Goal: Task Accomplishment & Management: Complete application form

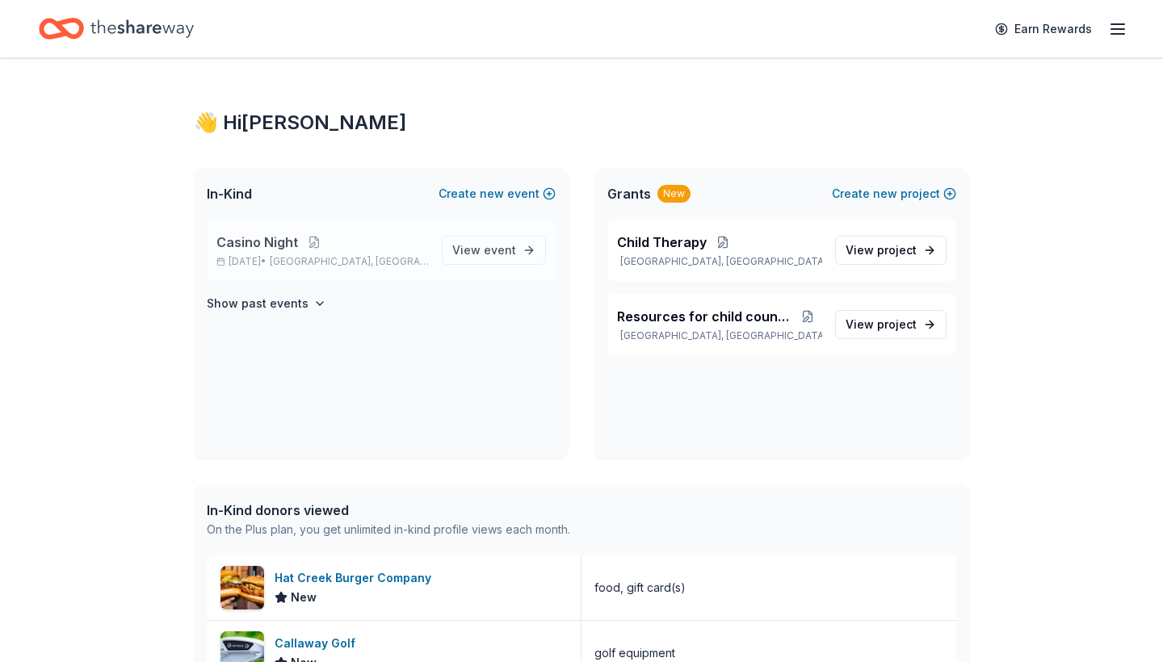
click at [333, 249] on p "Casino Night" at bounding box center [322, 242] width 212 height 19
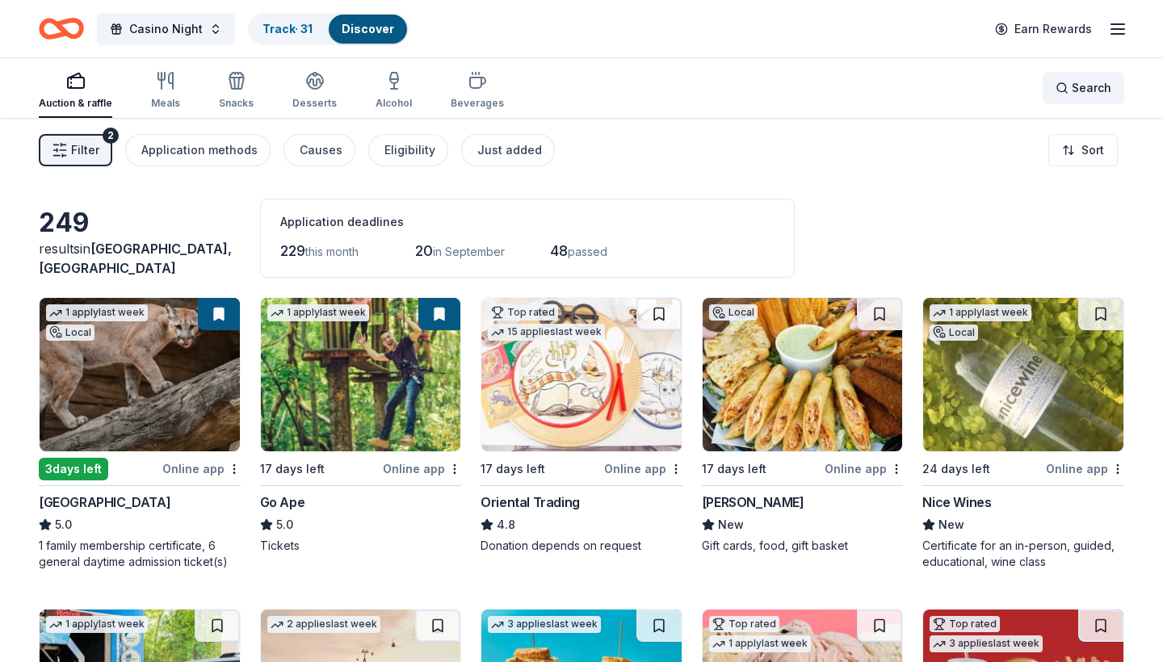
click at [1068, 86] on div "Search" at bounding box center [1083, 87] width 56 height 19
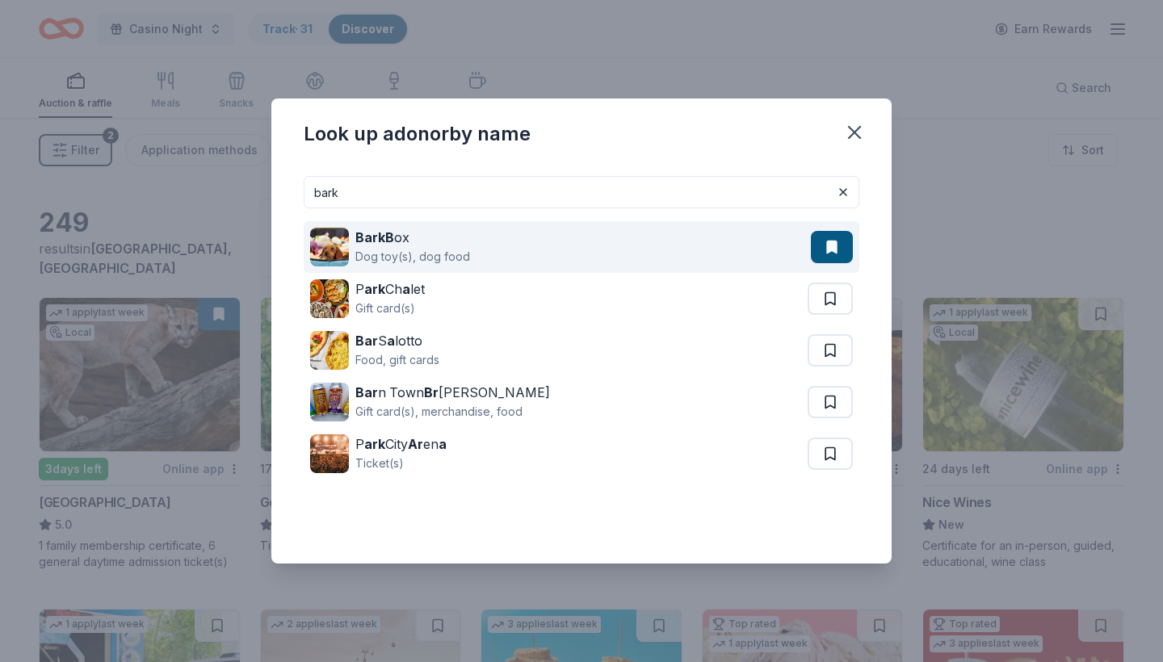
type input "bark"
click at [579, 252] on div "BarkB ox Dog toy(s), dog food" at bounding box center [560, 247] width 501 height 52
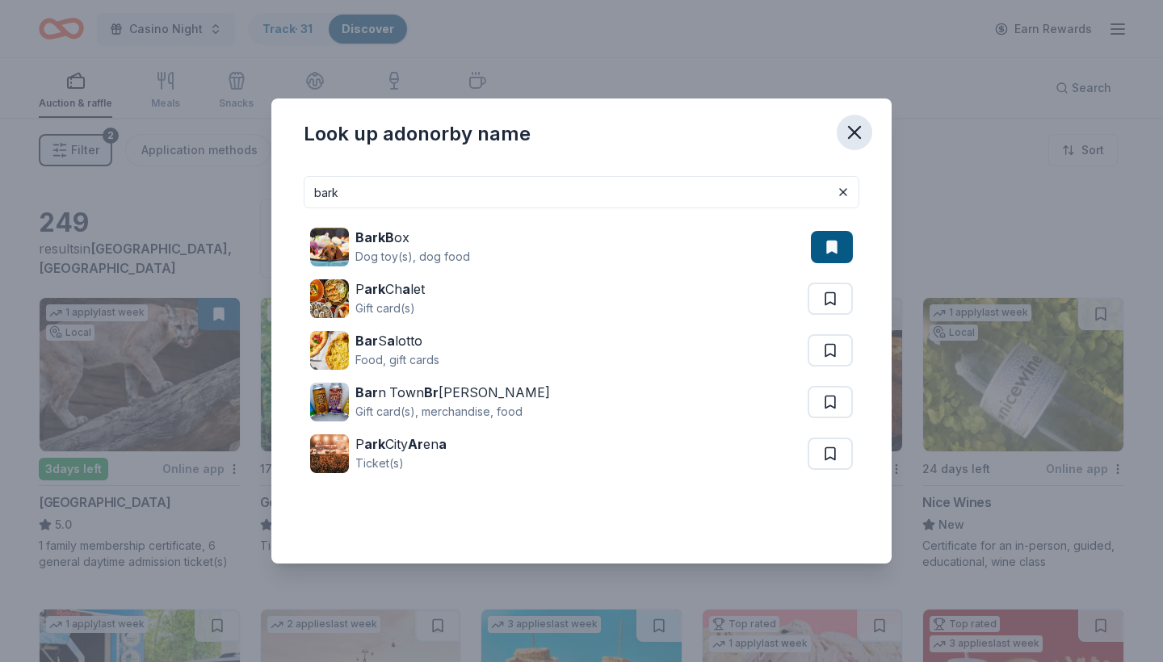
click at [858, 134] on icon "button" at bounding box center [854, 132] width 23 height 23
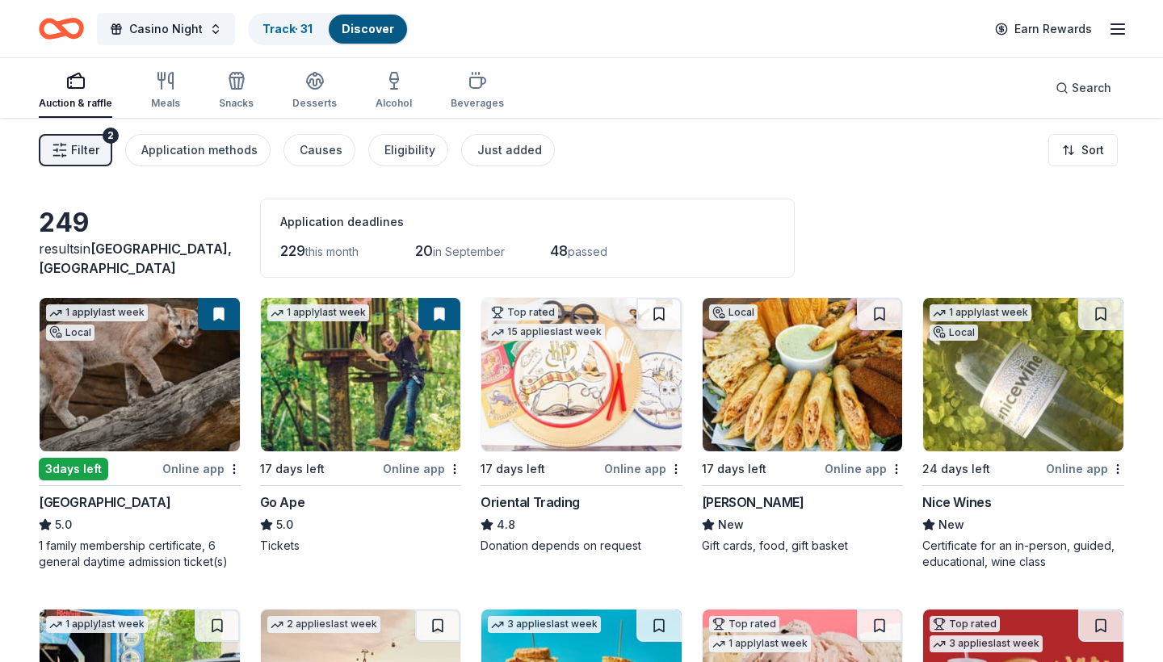
click at [364, 24] on link "Discover" at bounding box center [368, 29] width 52 height 14
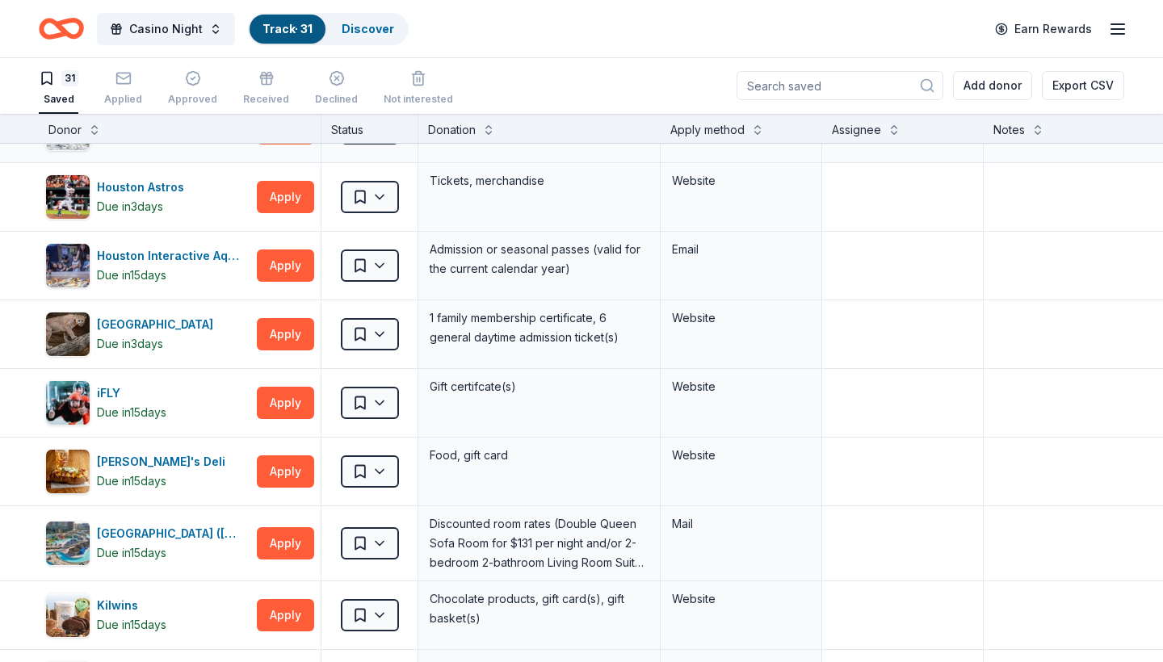
scroll to position [1000, 0]
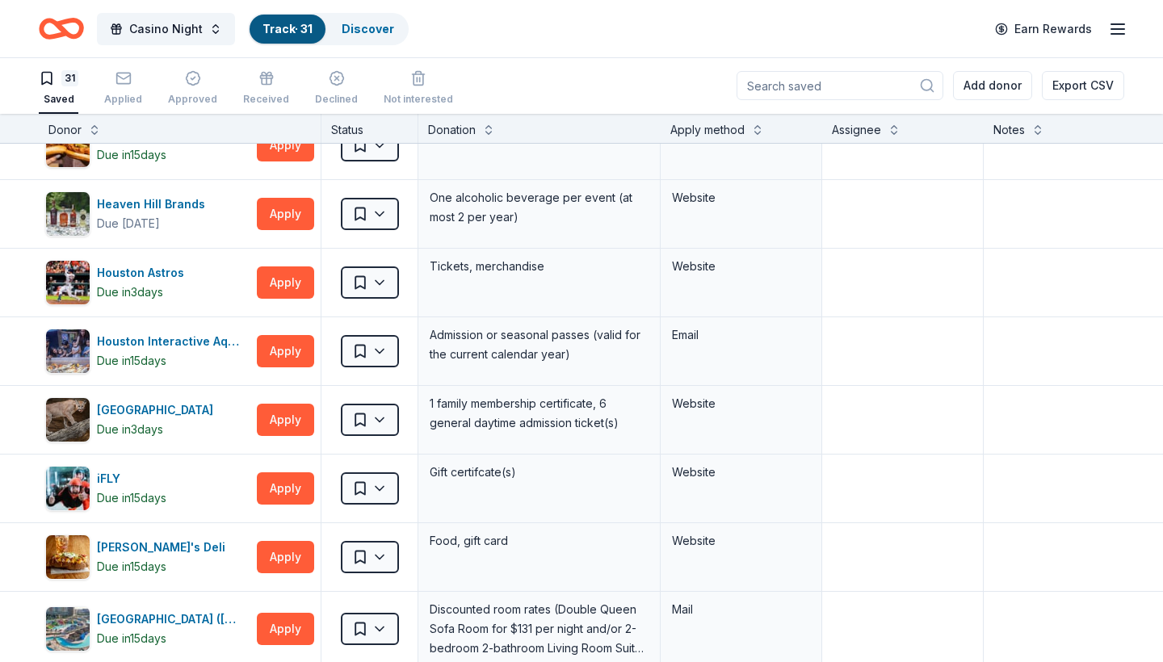
click at [879, 87] on input at bounding box center [839, 85] width 207 height 29
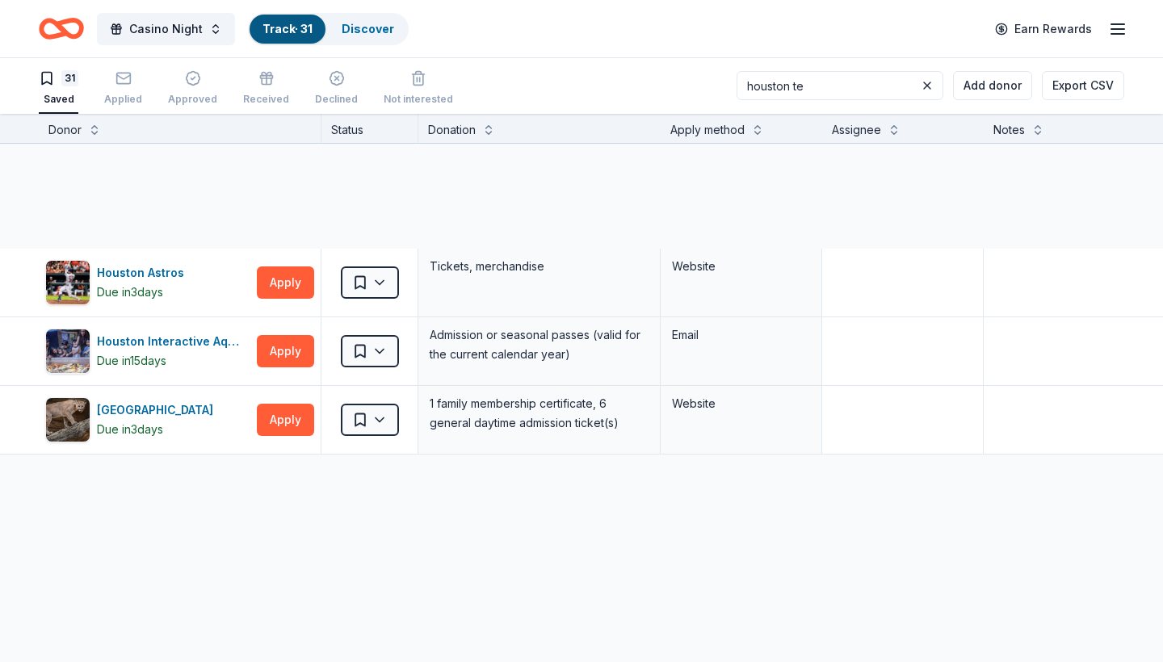
scroll to position [0, 0]
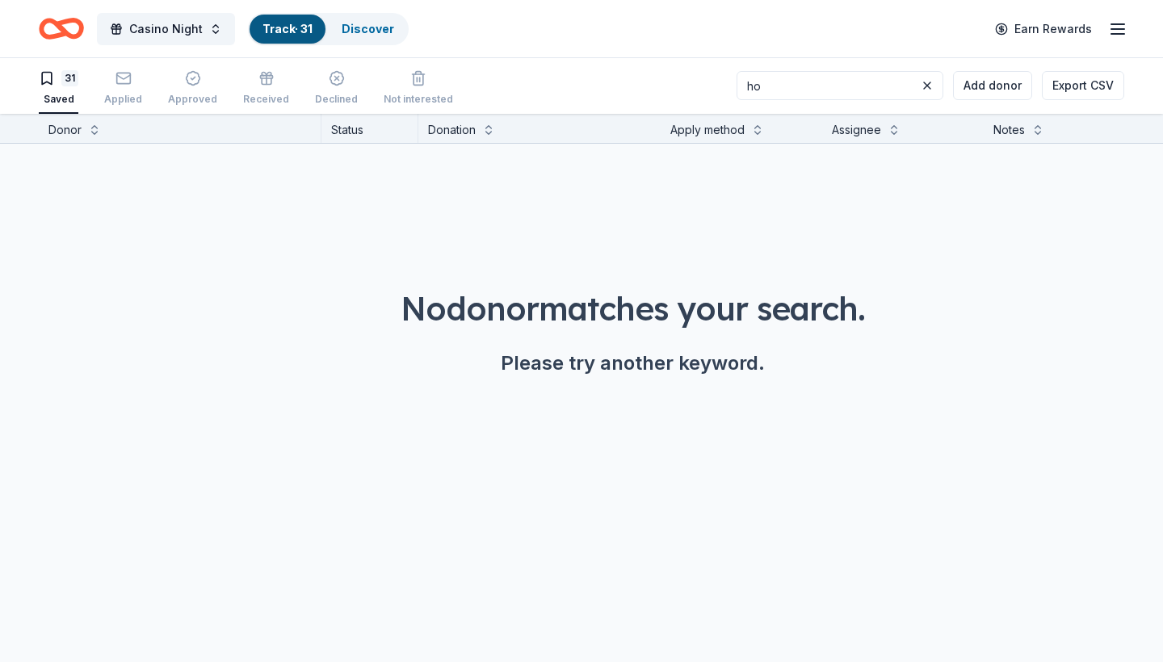
type input "h"
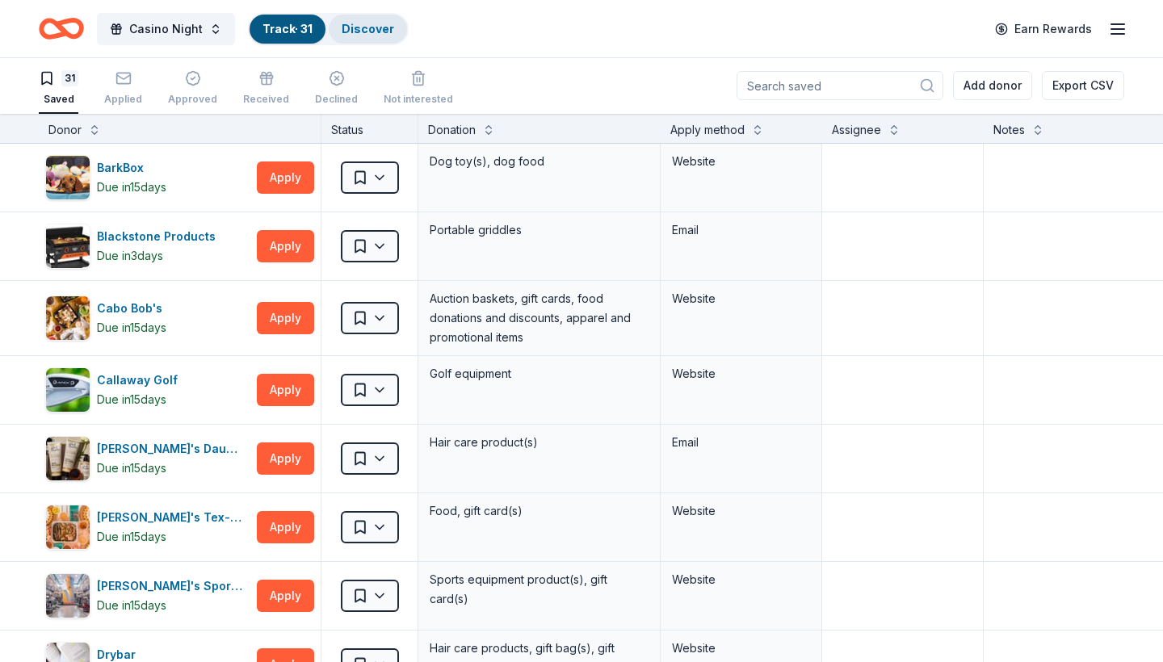
click at [367, 33] on link "Discover" at bounding box center [368, 29] width 52 height 14
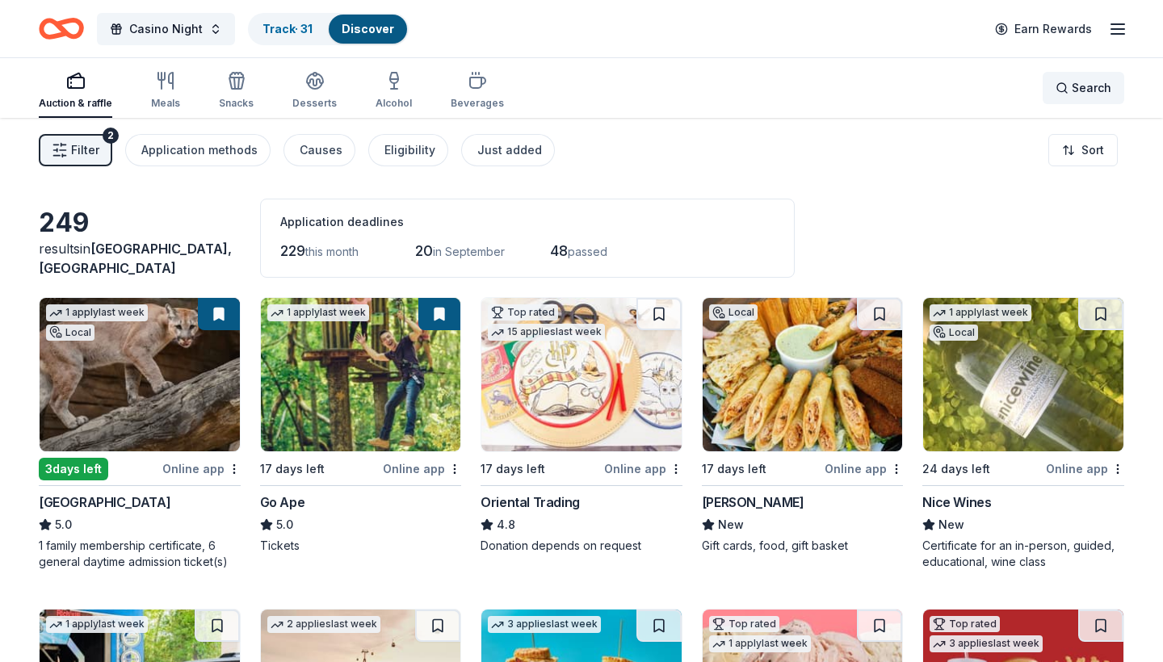
click at [1086, 87] on span "Search" at bounding box center [1092, 87] width 40 height 19
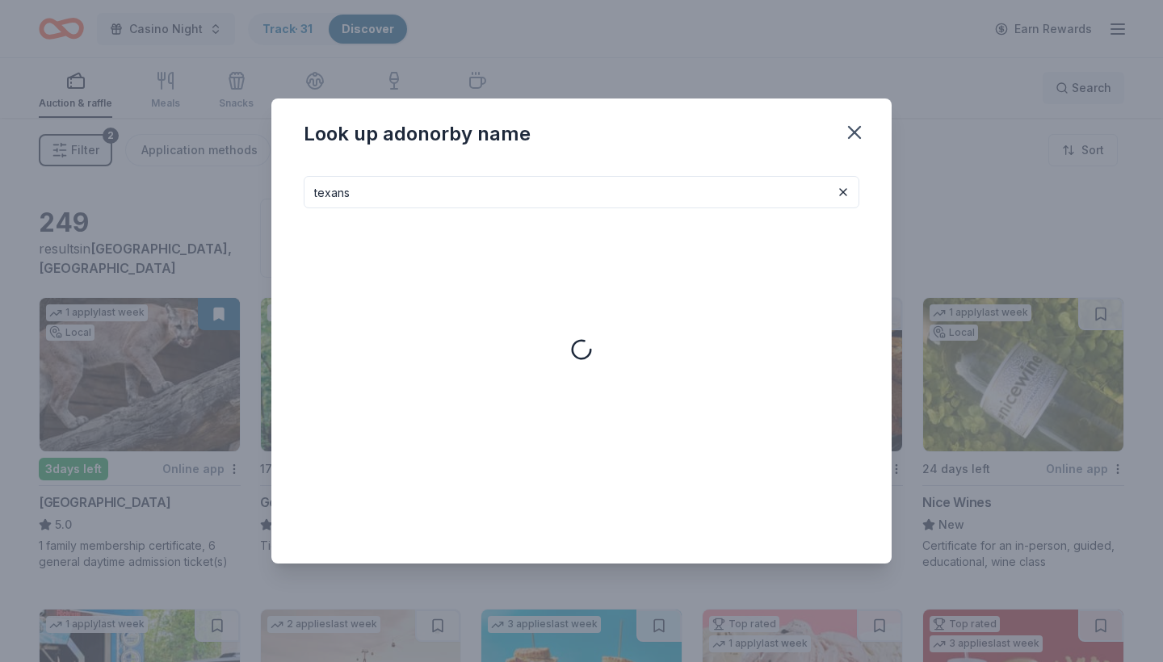
type input "texans"
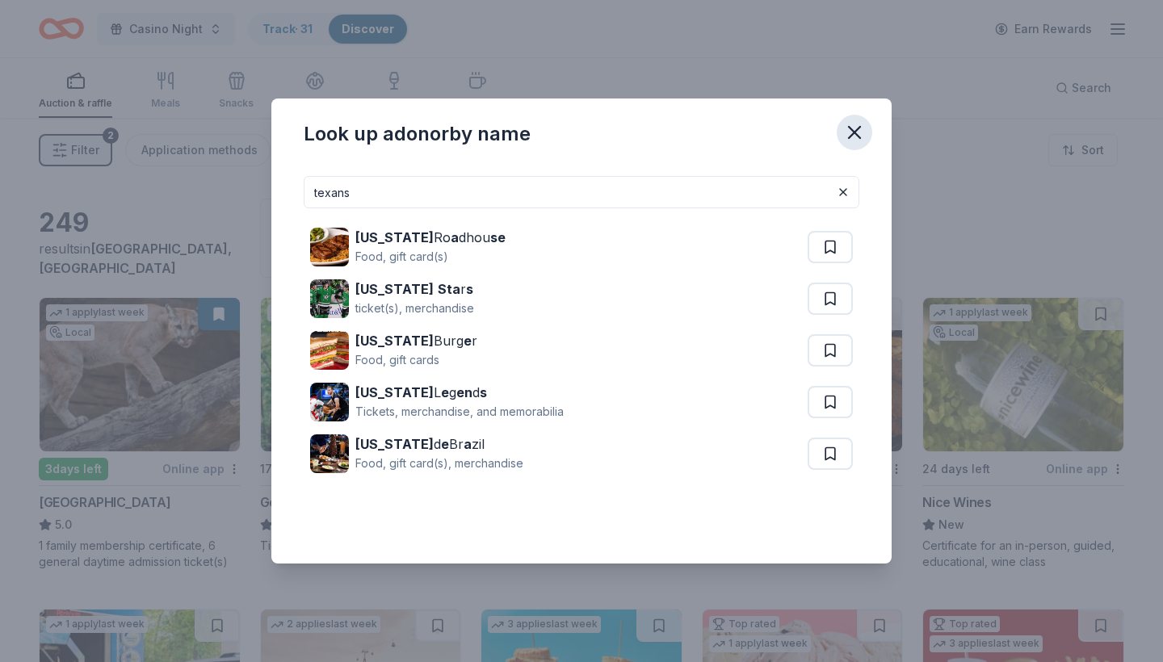
click at [852, 129] on icon "button" at bounding box center [854, 132] width 11 height 11
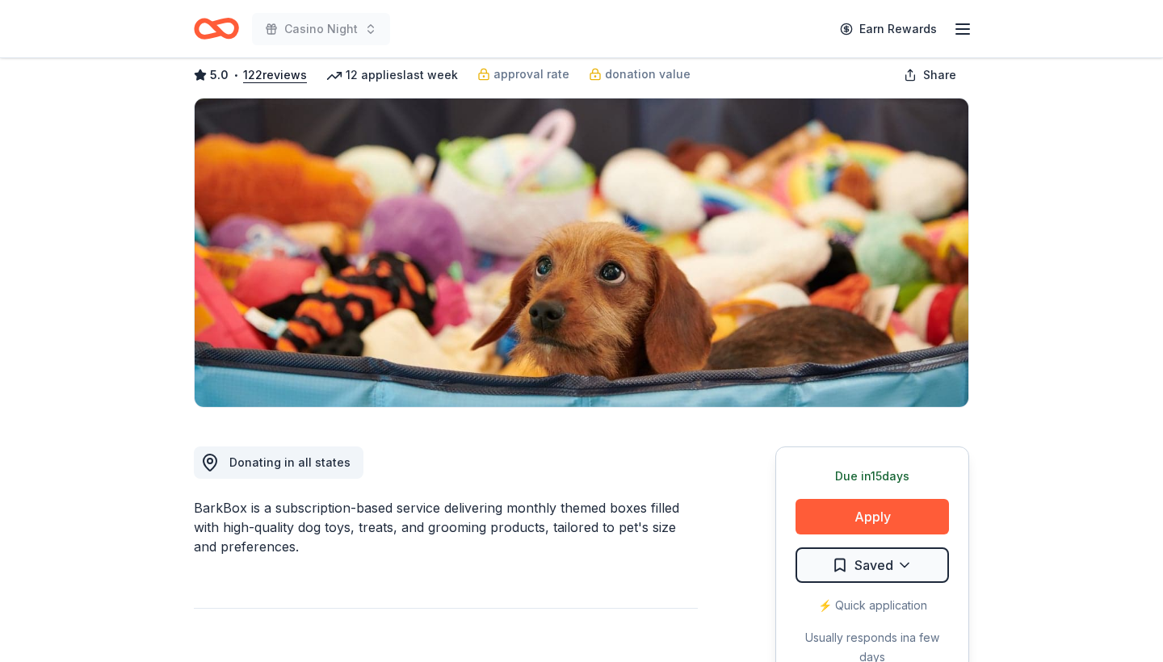
scroll to position [161, 0]
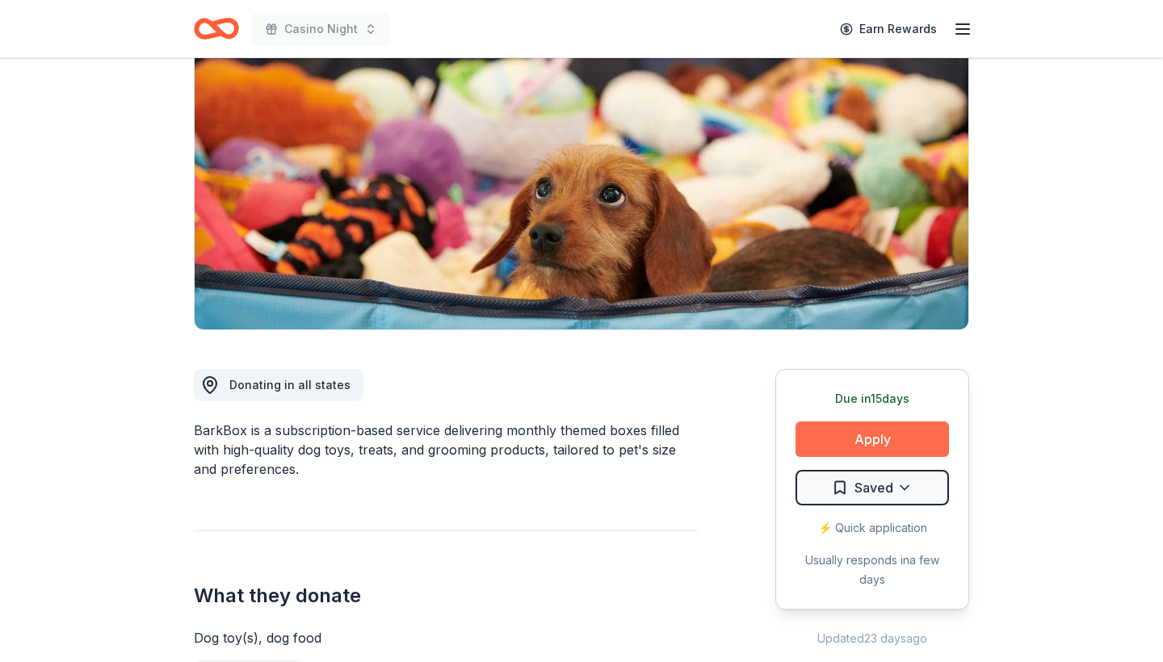
click at [890, 428] on button "Apply" at bounding box center [871, 440] width 153 height 36
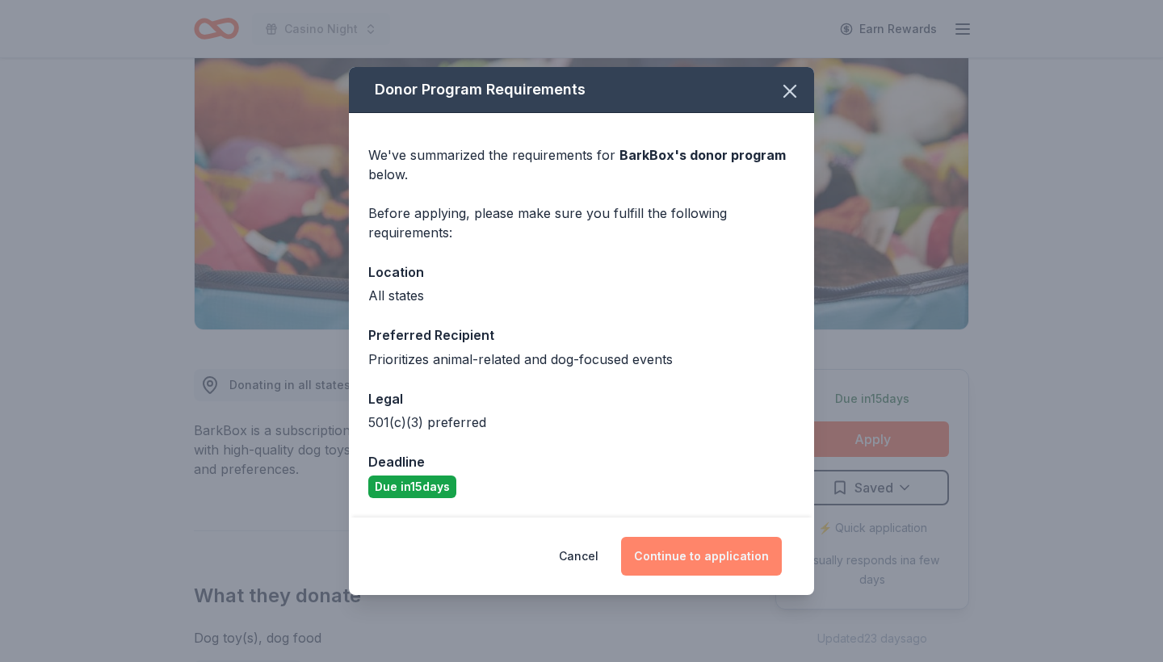
click at [701, 557] on button "Continue to application" at bounding box center [701, 556] width 161 height 39
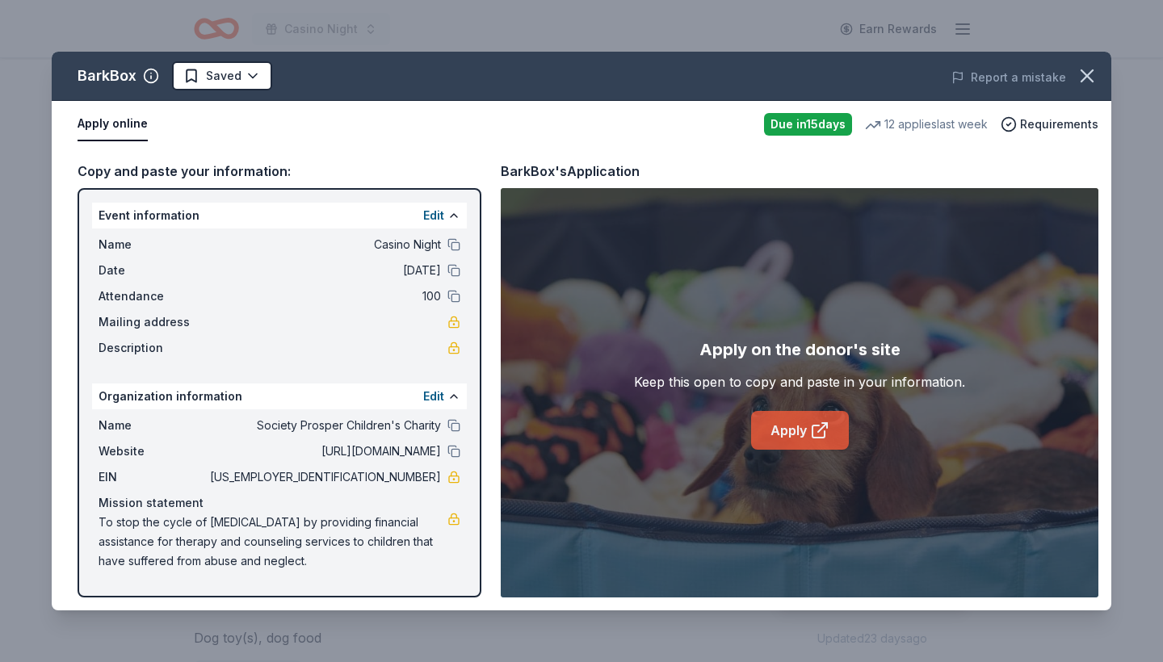
click at [800, 422] on link "Apply" at bounding box center [800, 430] width 98 height 39
click at [1090, 73] on icon "button" at bounding box center [1086, 75] width 11 height 11
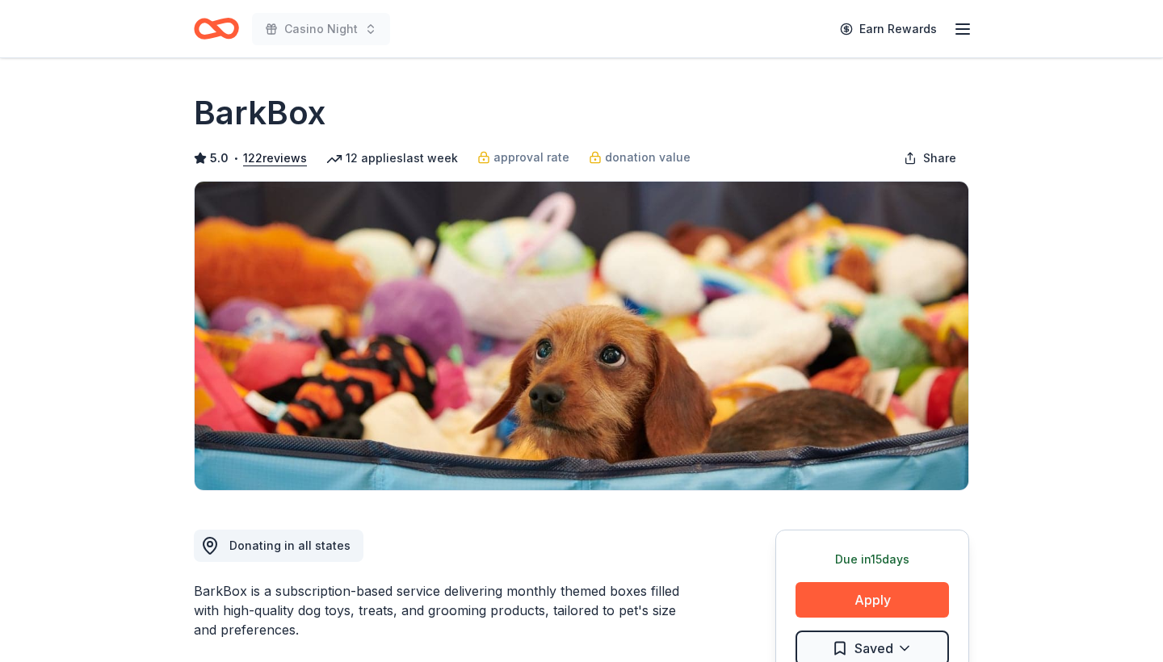
scroll to position [0, 0]
